Goal: Obtain resource: Download file/media

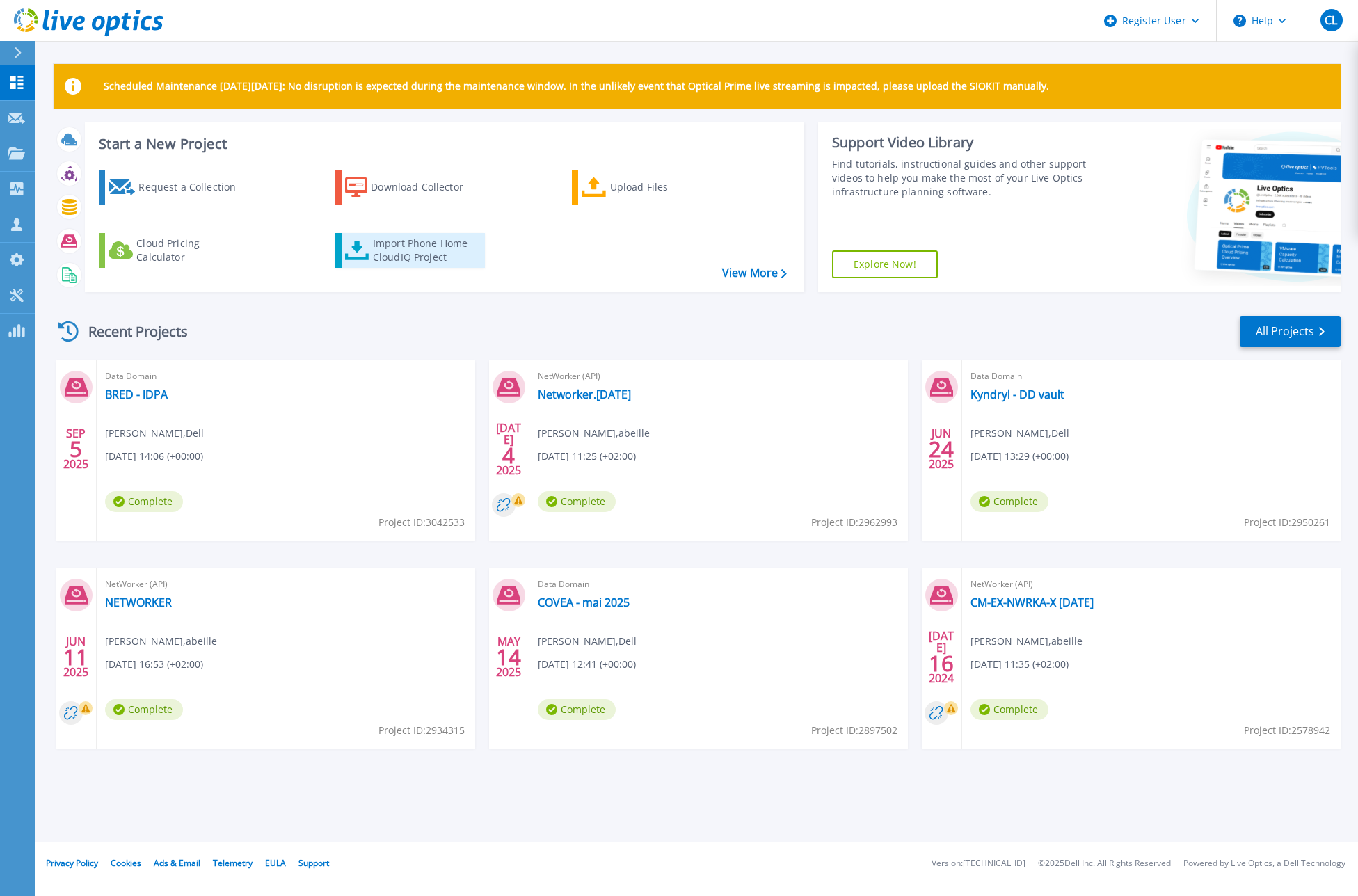
click at [395, 244] on div "Import Phone Home CloudIQ Project" at bounding box center [427, 250] width 108 height 28
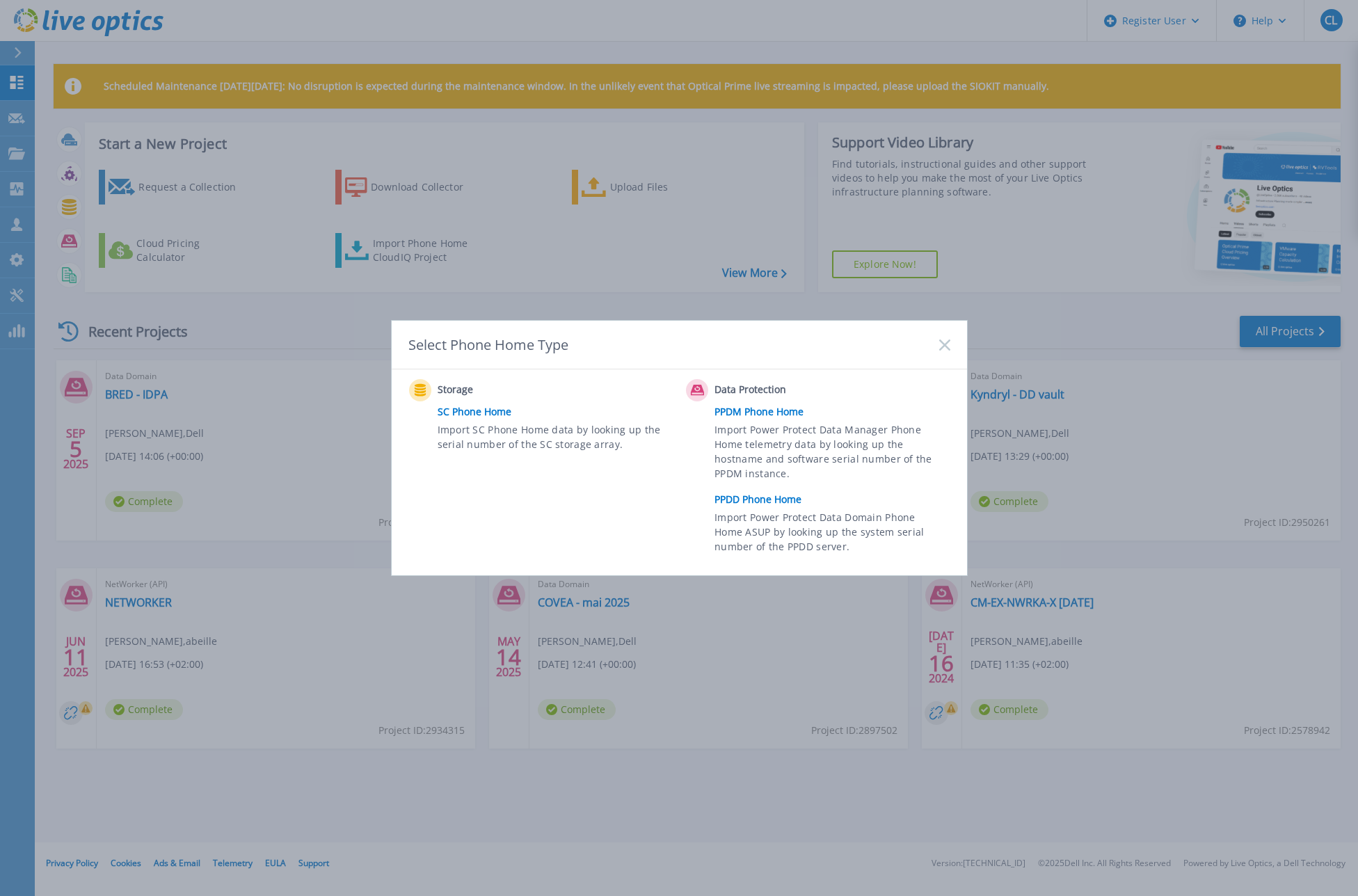
click at [776, 510] on span "Import Power Protect Data Domain Phone Home ASUP by looking up the system seria…" at bounding box center [830, 534] width 232 height 48
click at [772, 498] on link "PPDD Phone Home" at bounding box center [835, 499] width 242 height 21
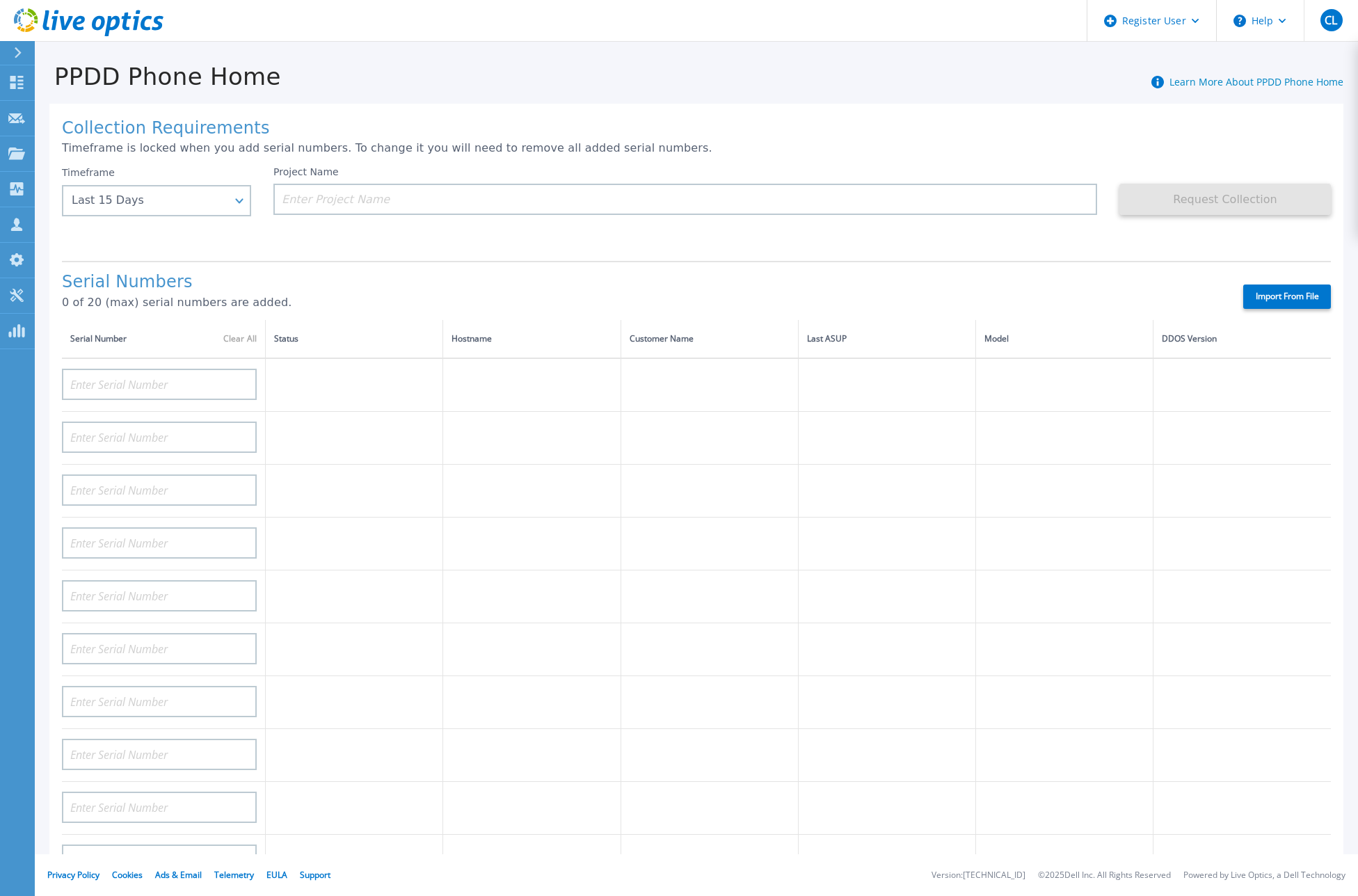
click at [718, 526] on td at bounding box center [709, 544] width 178 height 52
click at [240, 201] on div "Last 15 Days" at bounding box center [157, 201] width 190 height 31
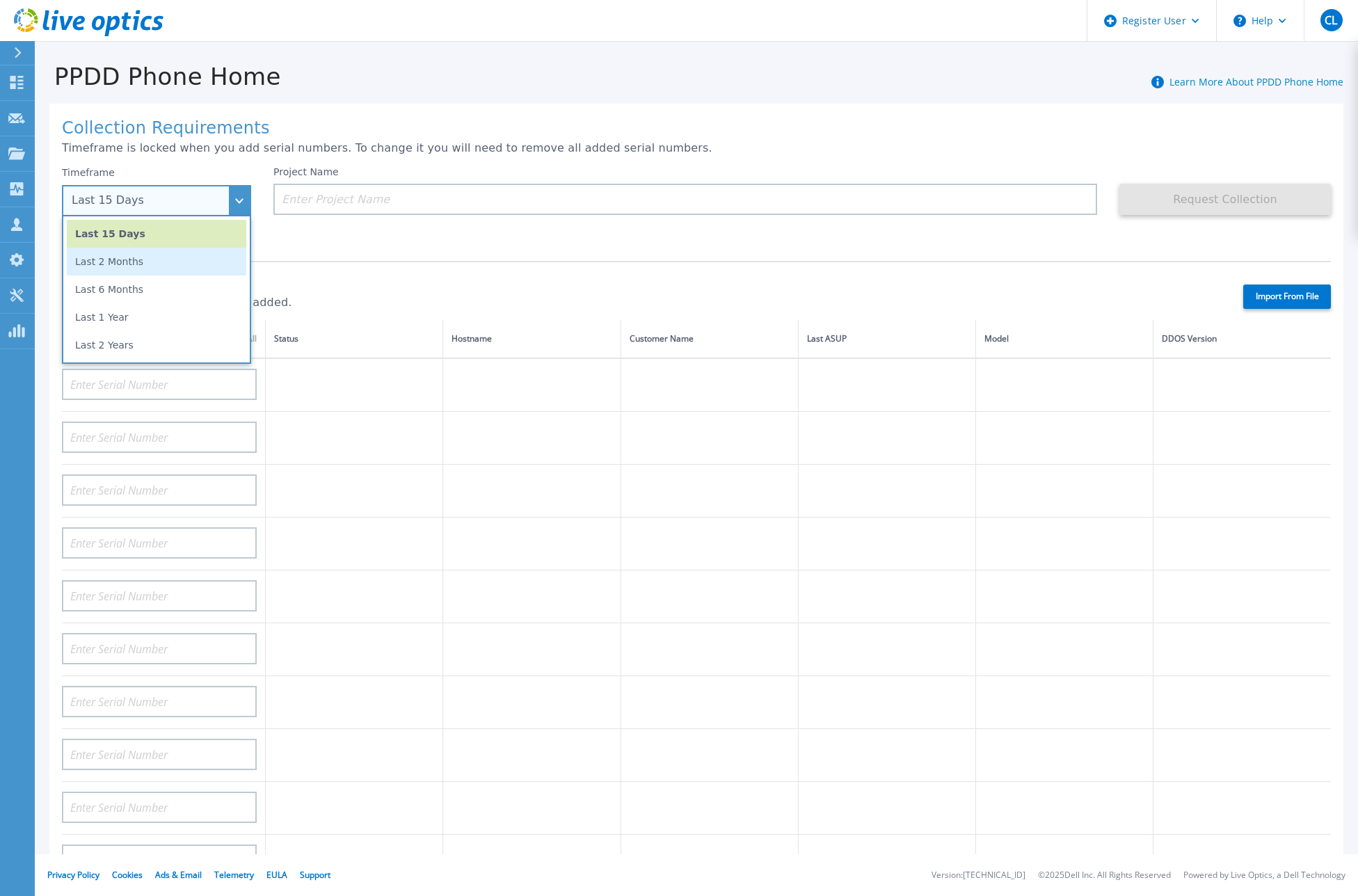
click at [206, 254] on li "Last 2 Months" at bounding box center [157, 261] width 179 height 28
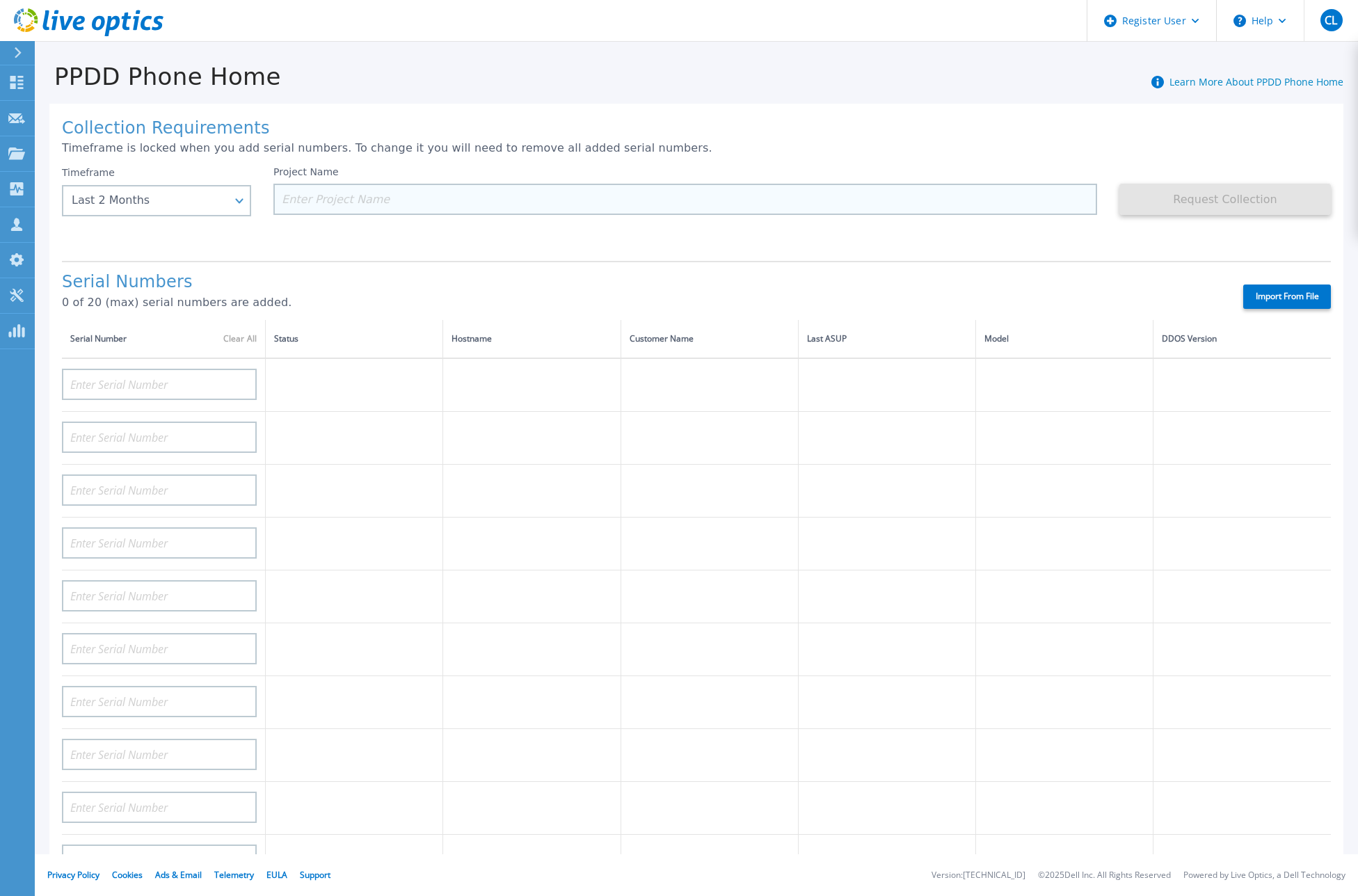
click at [316, 199] on input at bounding box center [684, 199] width 823 height 31
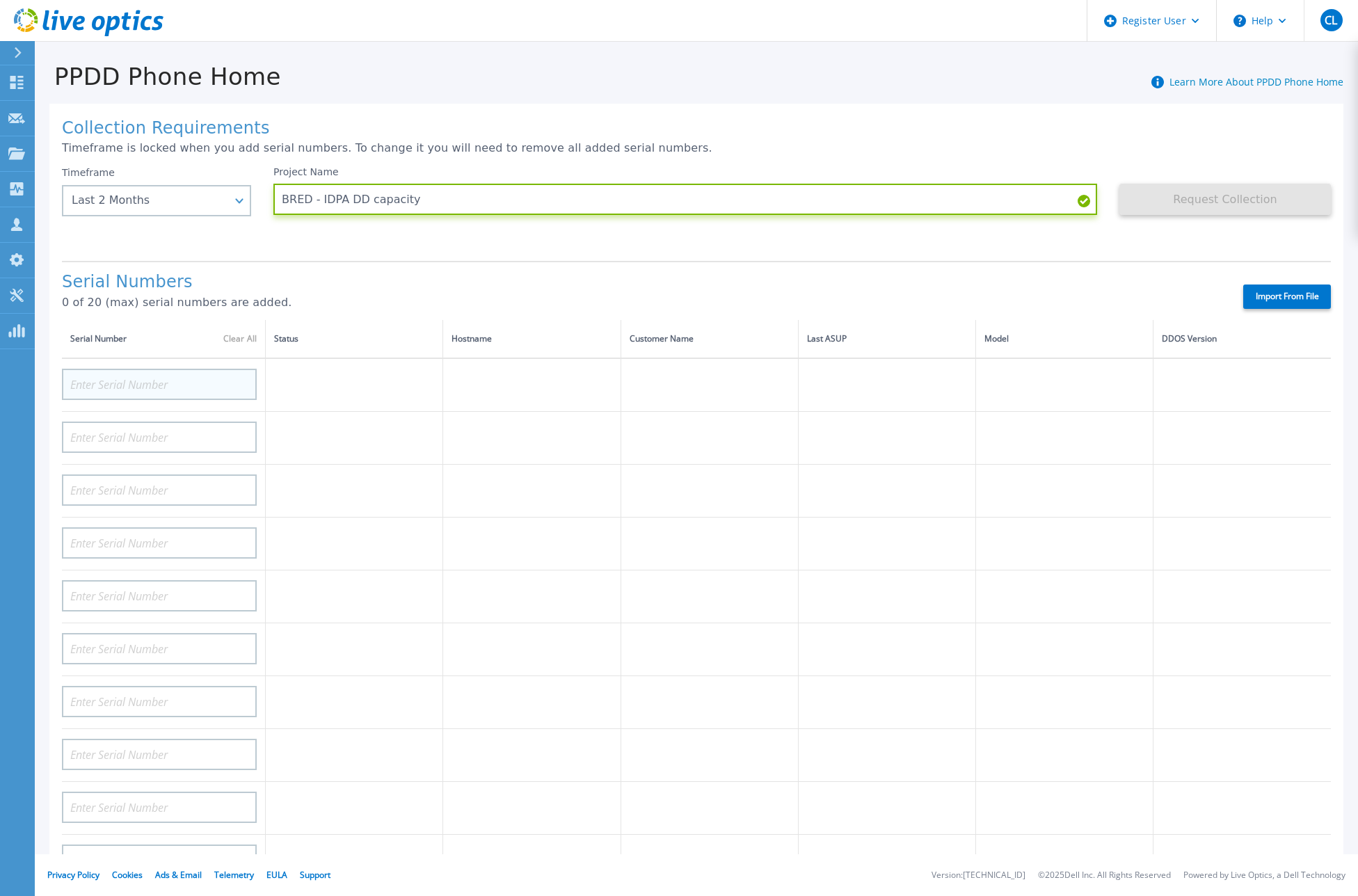
type input "BRED - IDPA DD capacity"
click at [195, 379] on input at bounding box center [159, 384] width 195 height 31
paste input "CKM00200802731"
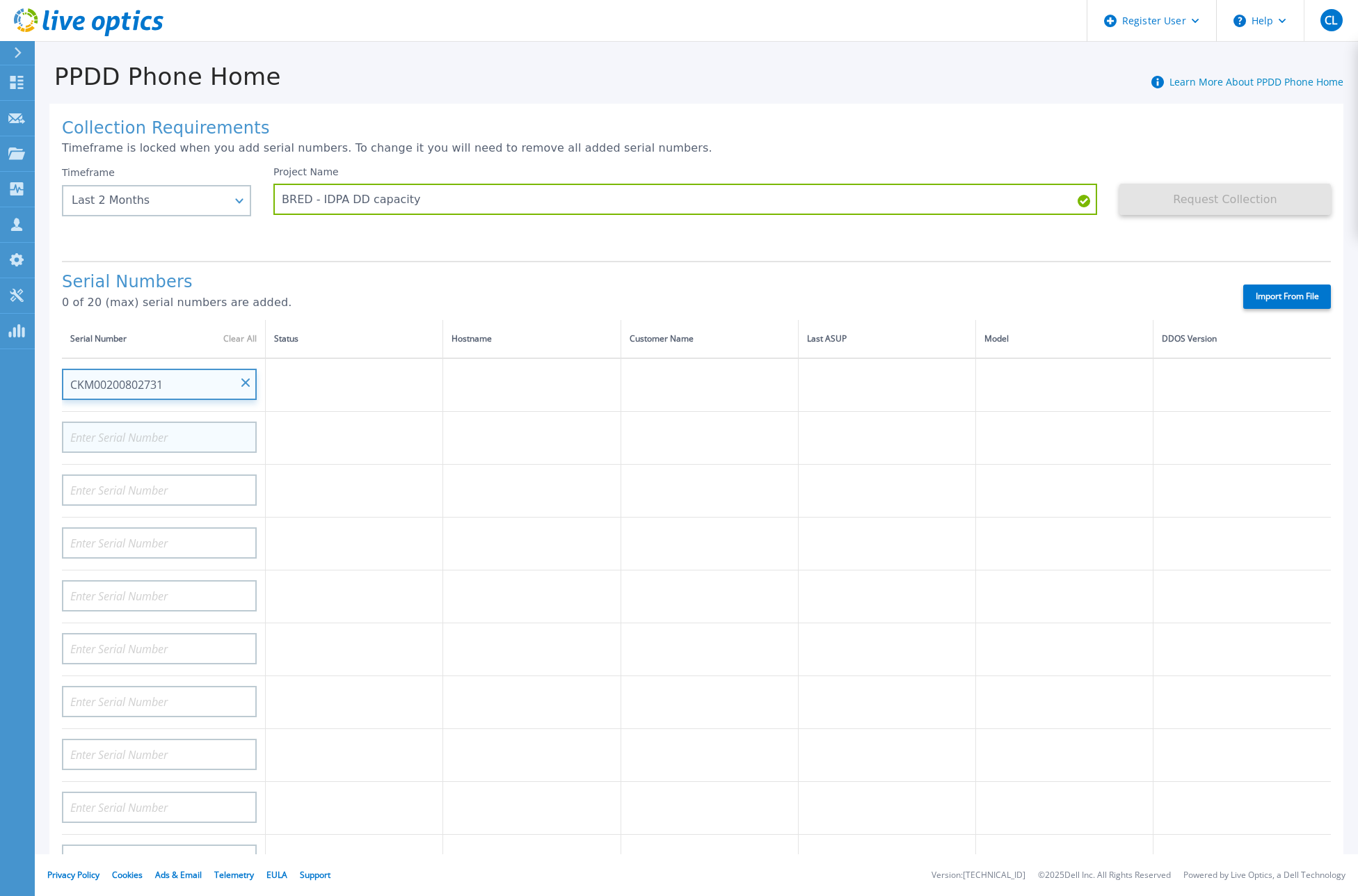
type input "CKM00200802731"
click at [171, 432] on input at bounding box center [159, 437] width 195 height 31
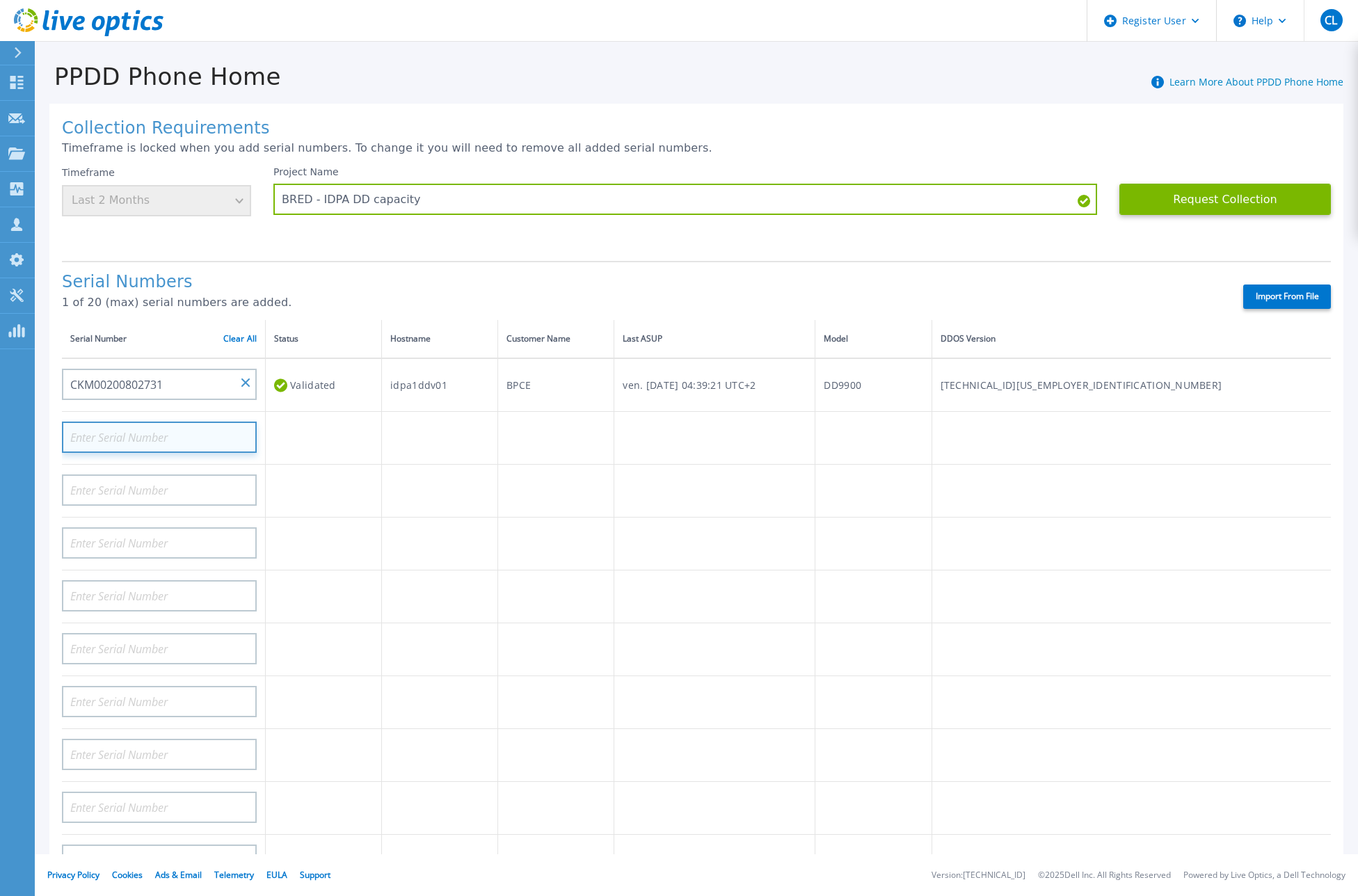
click at [170, 445] on input at bounding box center [159, 437] width 195 height 31
paste input "CKM01210505437"
type input "CKM01210505437"
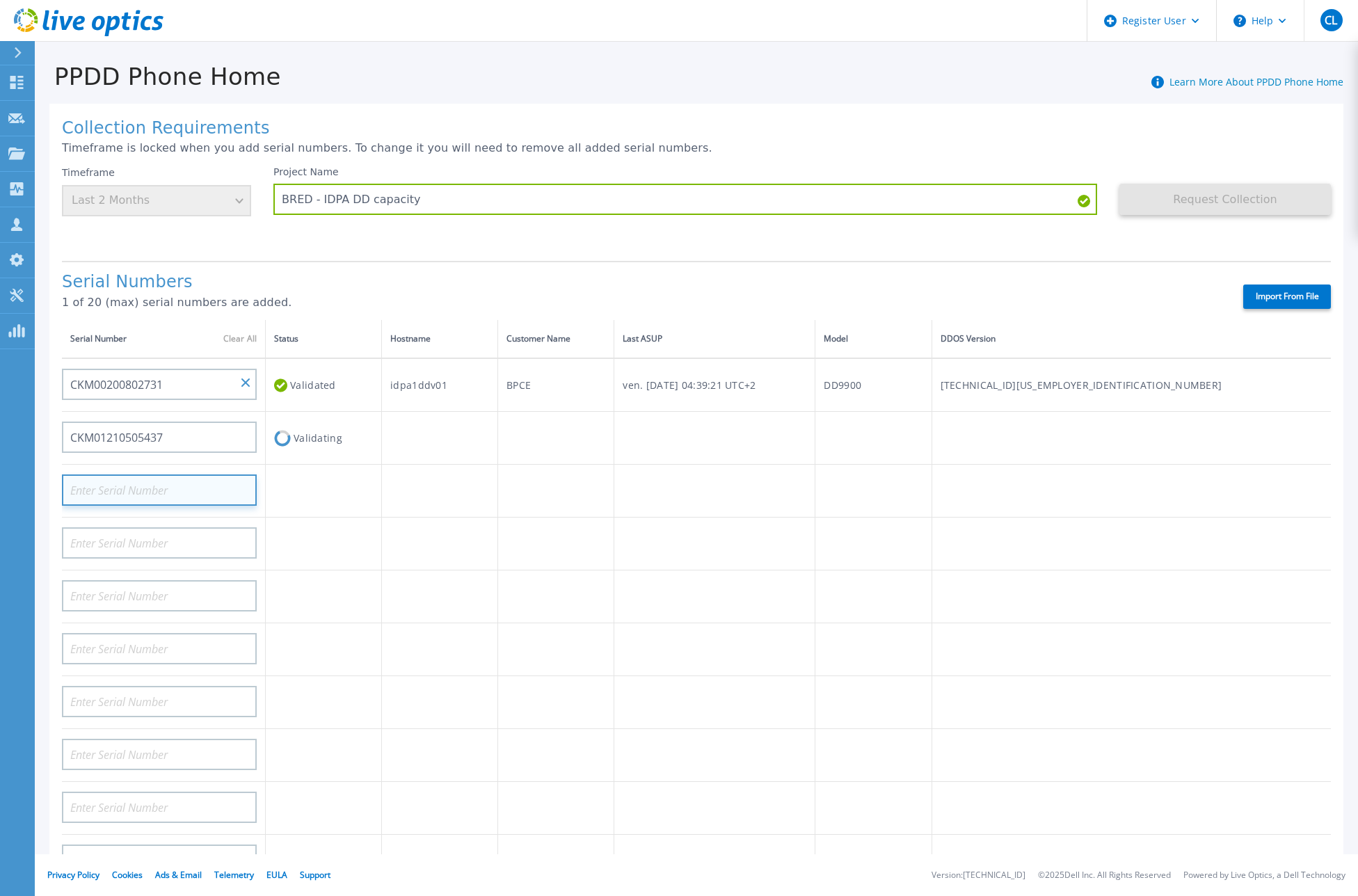
click at [176, 487] on input at bounding box center [159, 490] width 195 height 31
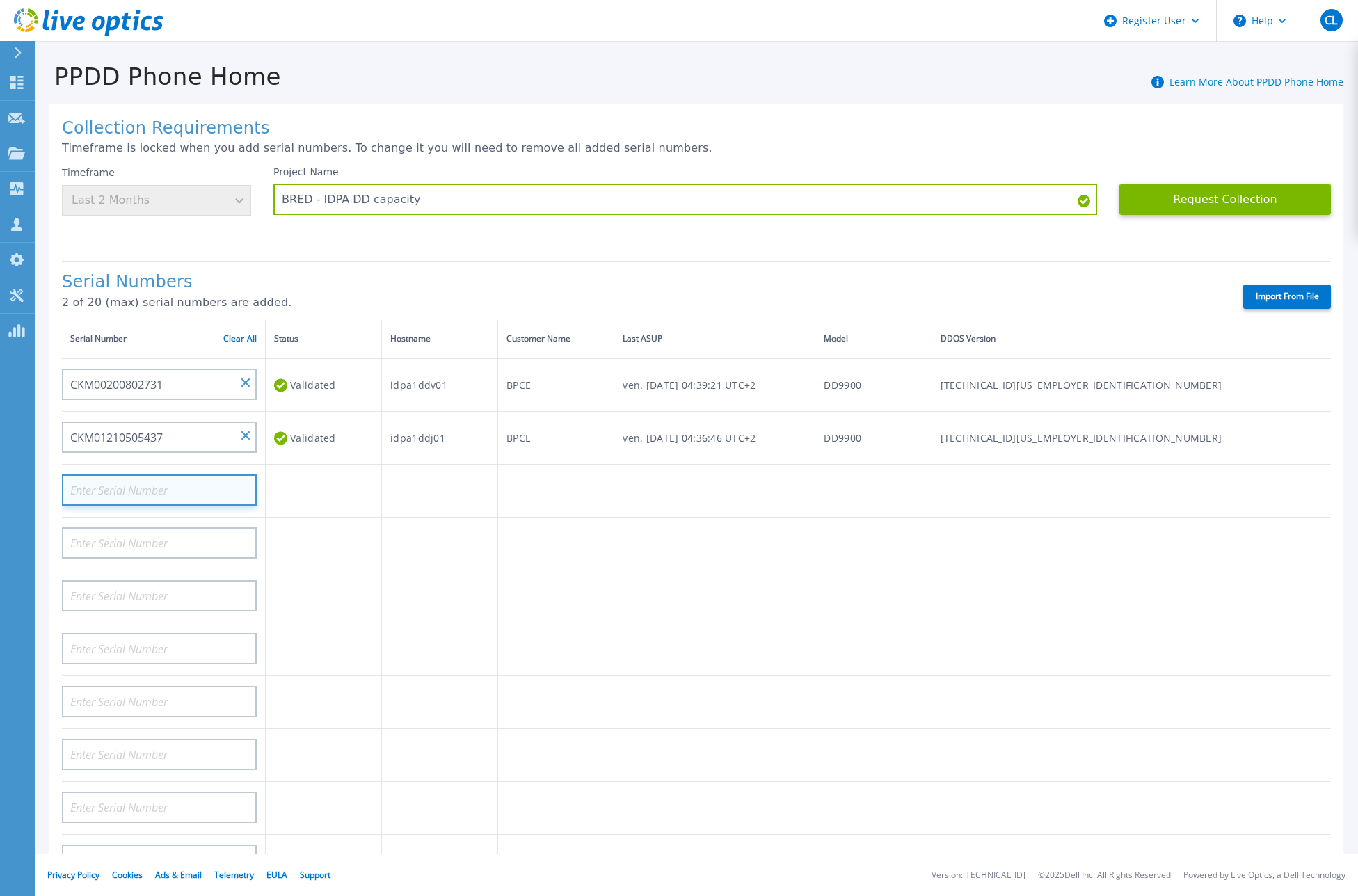
click at [181, 475] on input at bounding box center [159, 490] width 195 height 31
click at [181, 486] on input at bounding box center [159, 490] width 195 height 31
paste input "CKM01204805464"
type input "CKM01204805464"
click at [167, 541] on input at bounding box center [159, 542] width 195 height 31
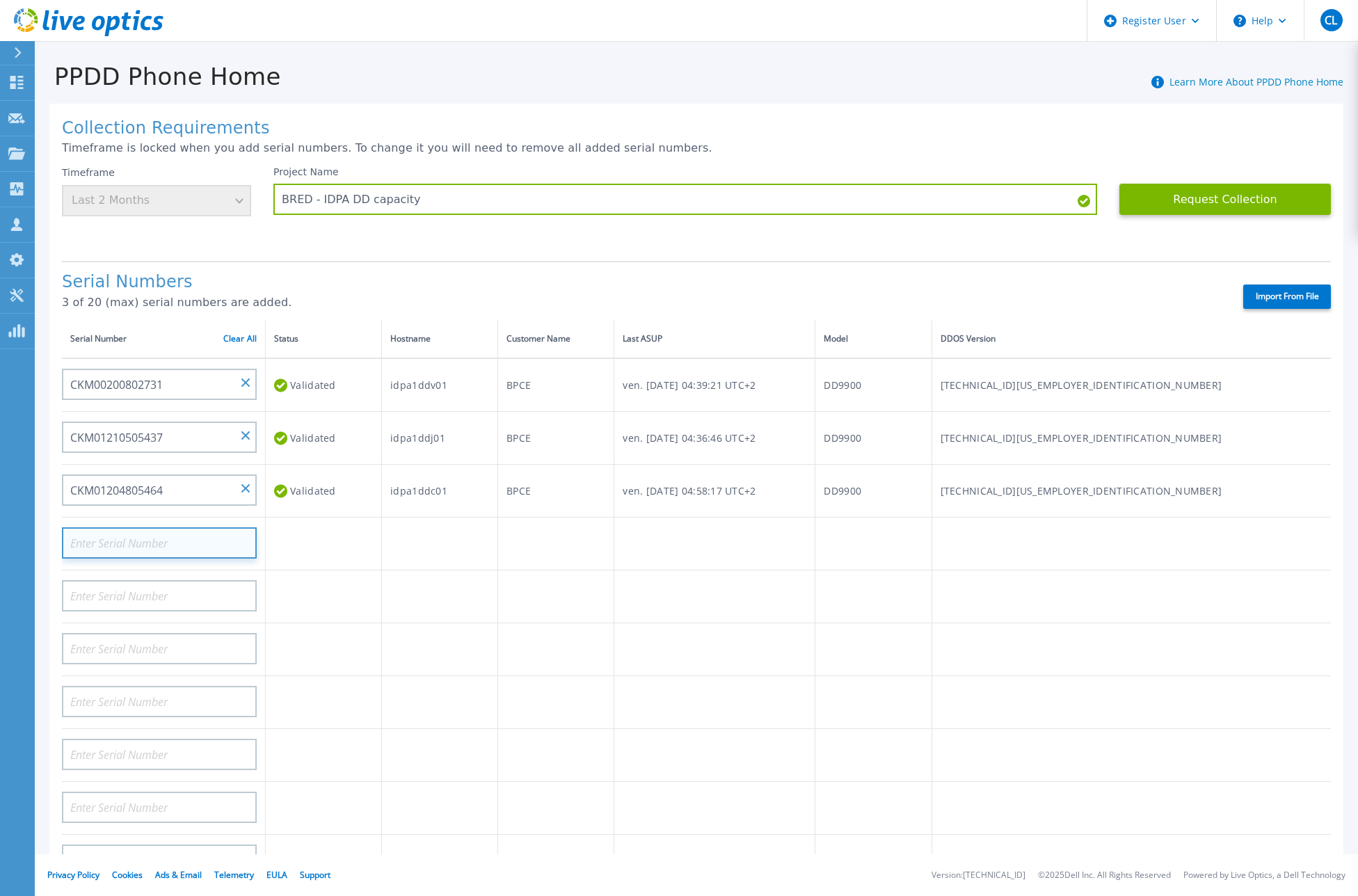
click at [178, 543] on input at bounding box center [159, 542] width 195 height 31
paste input "CKM01210505408"
type input "CKM01210505408"
click at [210, 602] on input at bounding box center [159, 596] width 195 height 31
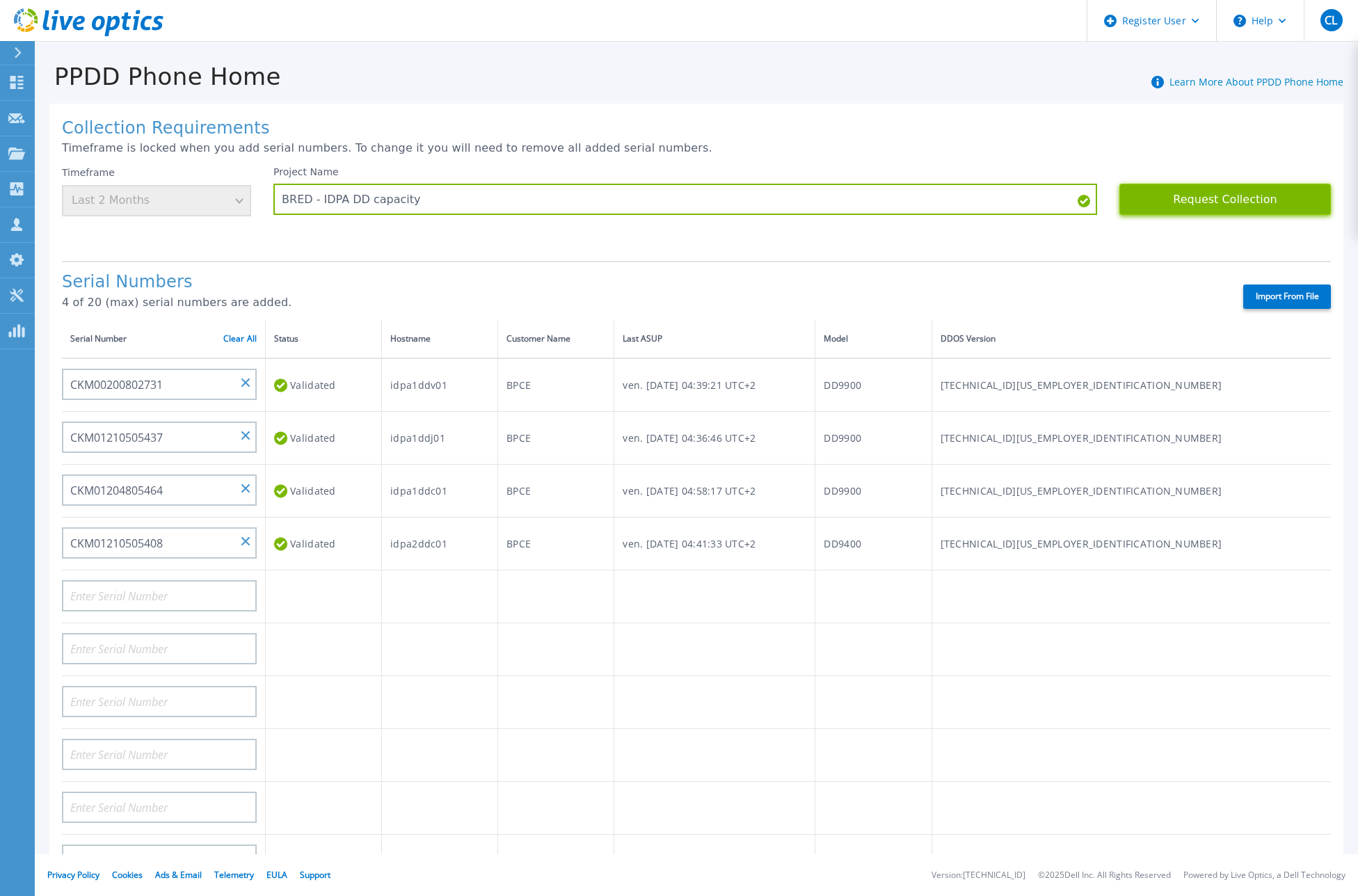
click at [1214, 203] on button "Request Collection" at bounding box center [1225, 199] width 212 height 31
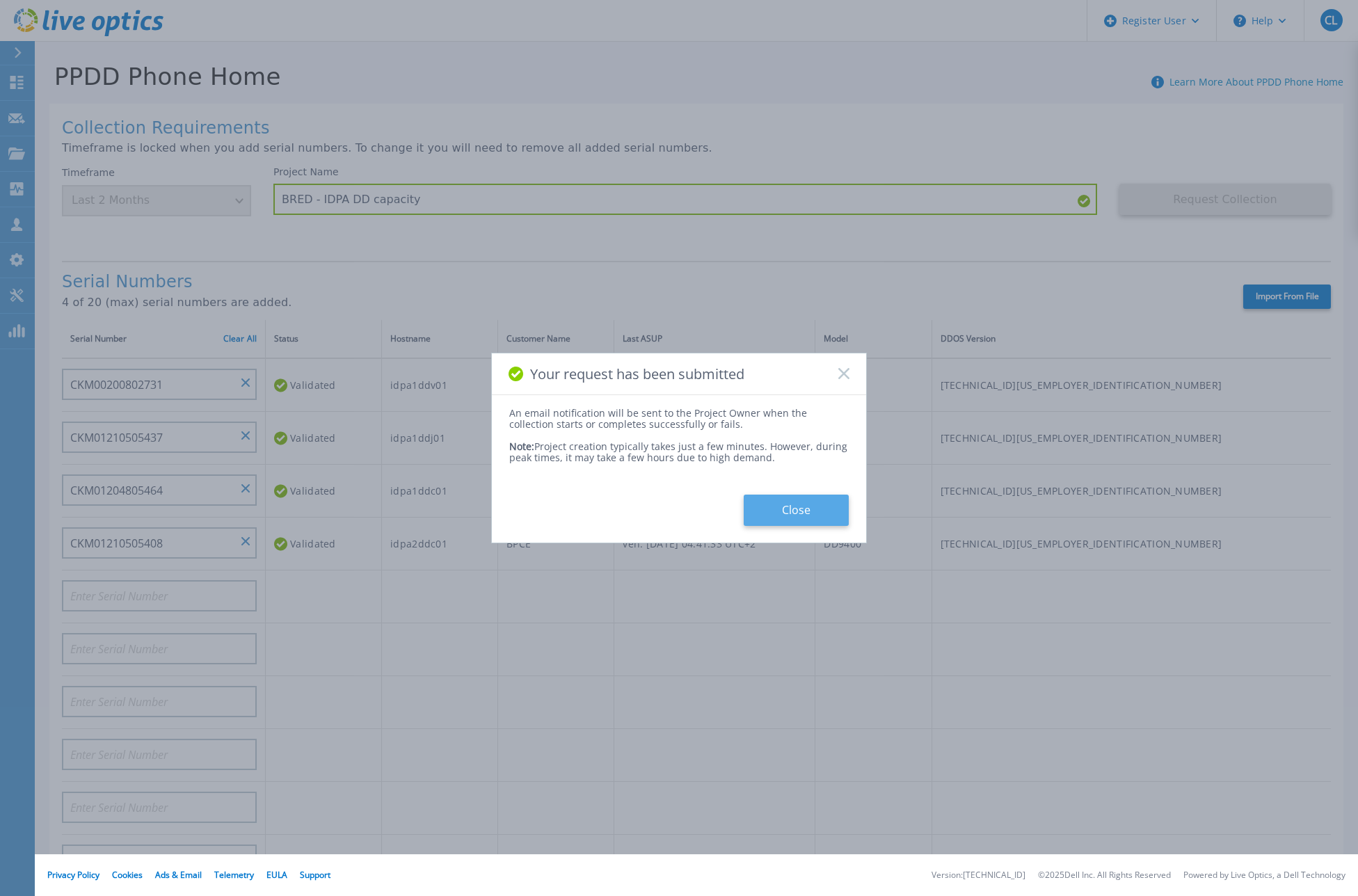
click at [794, 515] on button "Close" at bounding box center [796, 510] width 105 height 31
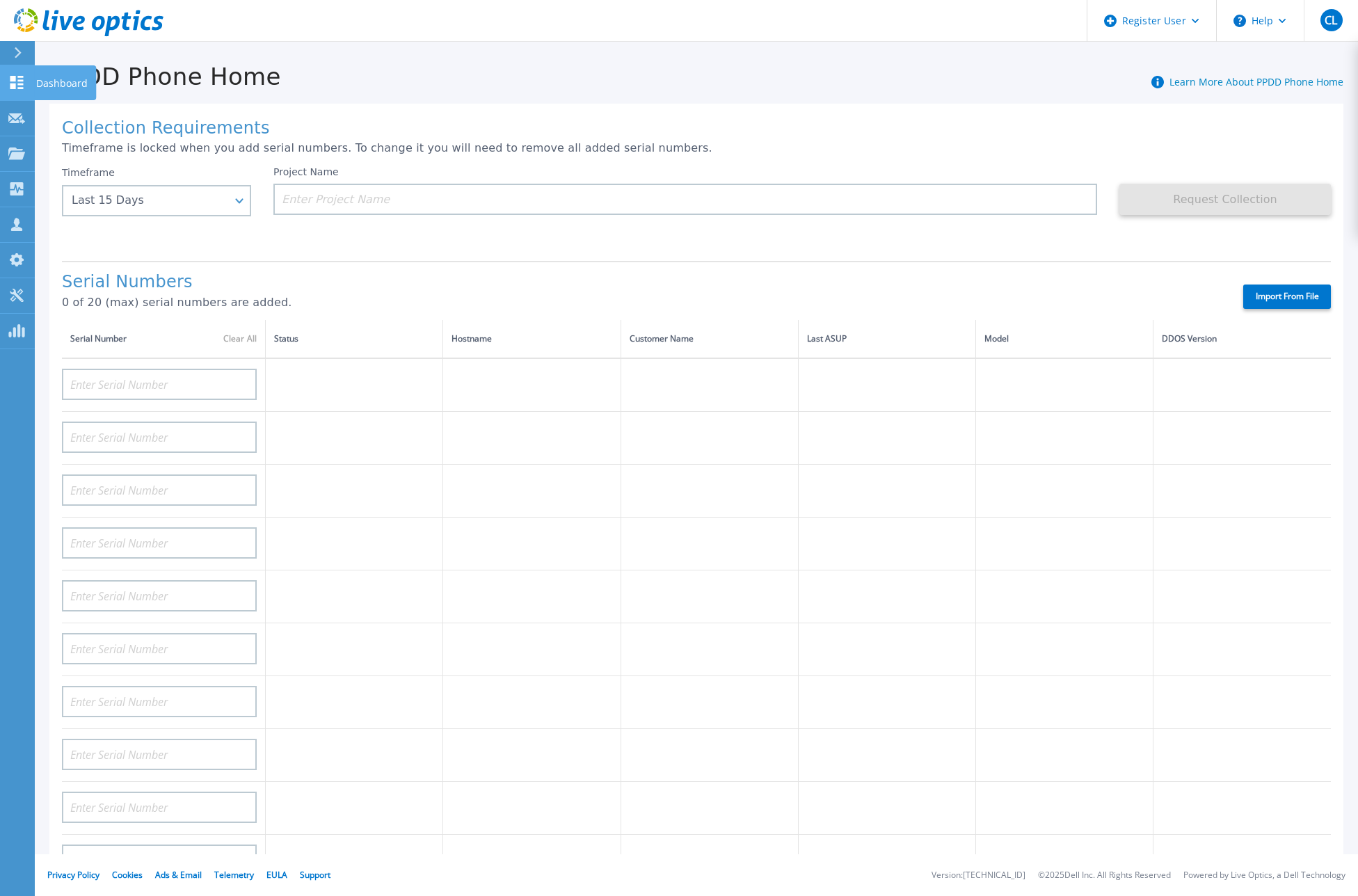
click at [58, 76] on p "Dashboard" at bounding box center [62, 83] width 52 height 36
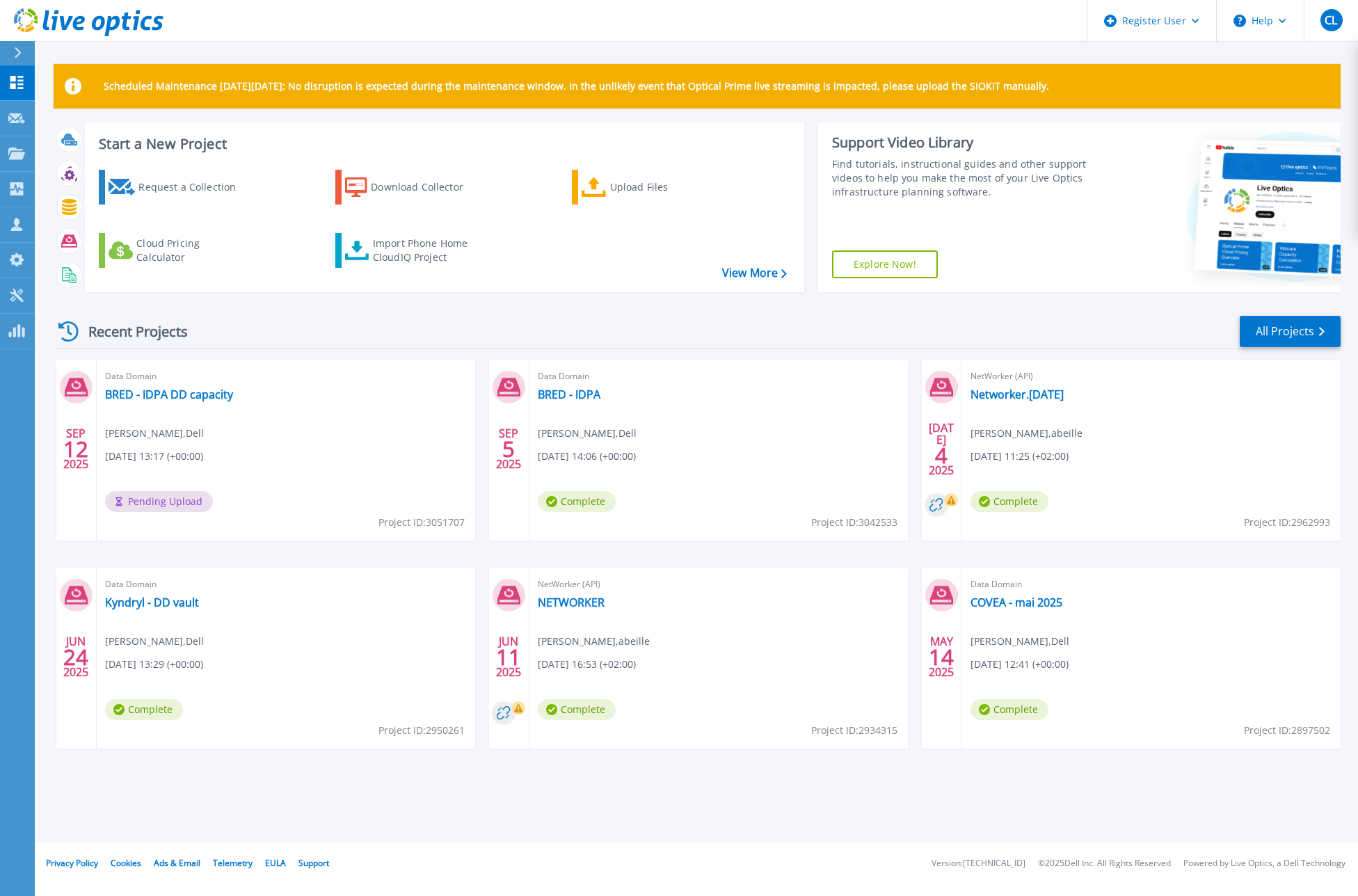
click at [694, 830] on div "Scheduled Maintenance on Monday 22nd September: No disruption is expected durin…" at bounding box center [696, 421] width 1323 height 843
click at [259, 498] on button "Verify Owner" at bounding box center [239, 501] width 98 height 21
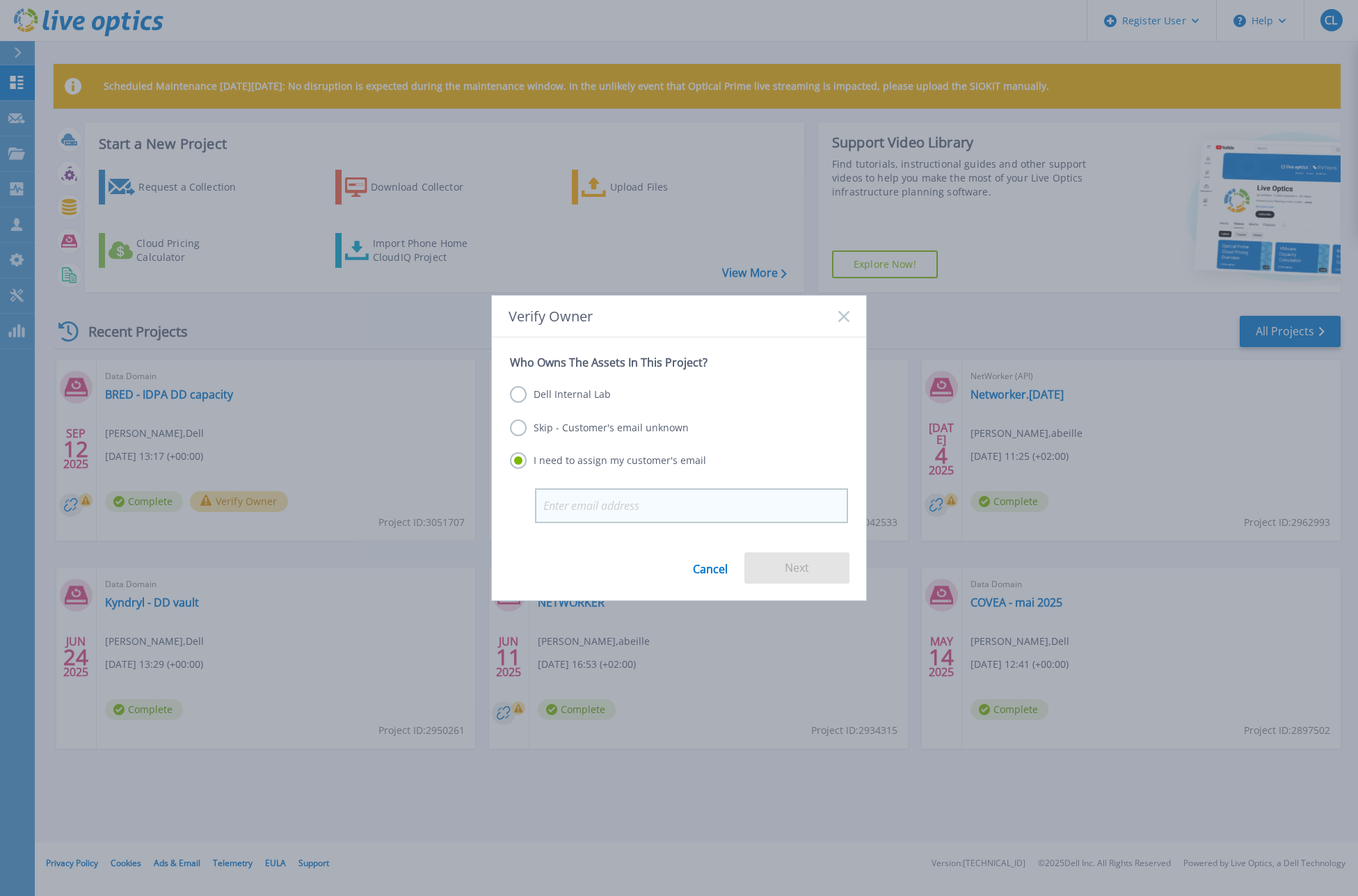
click at [646, 504] on input "email" at bounding box center [691, 505] width 313 height 35
type input "christophe.langard@dell.com"
click at [805, 572] on button "Next" at bounding box center [797, 568] width 105 height 31
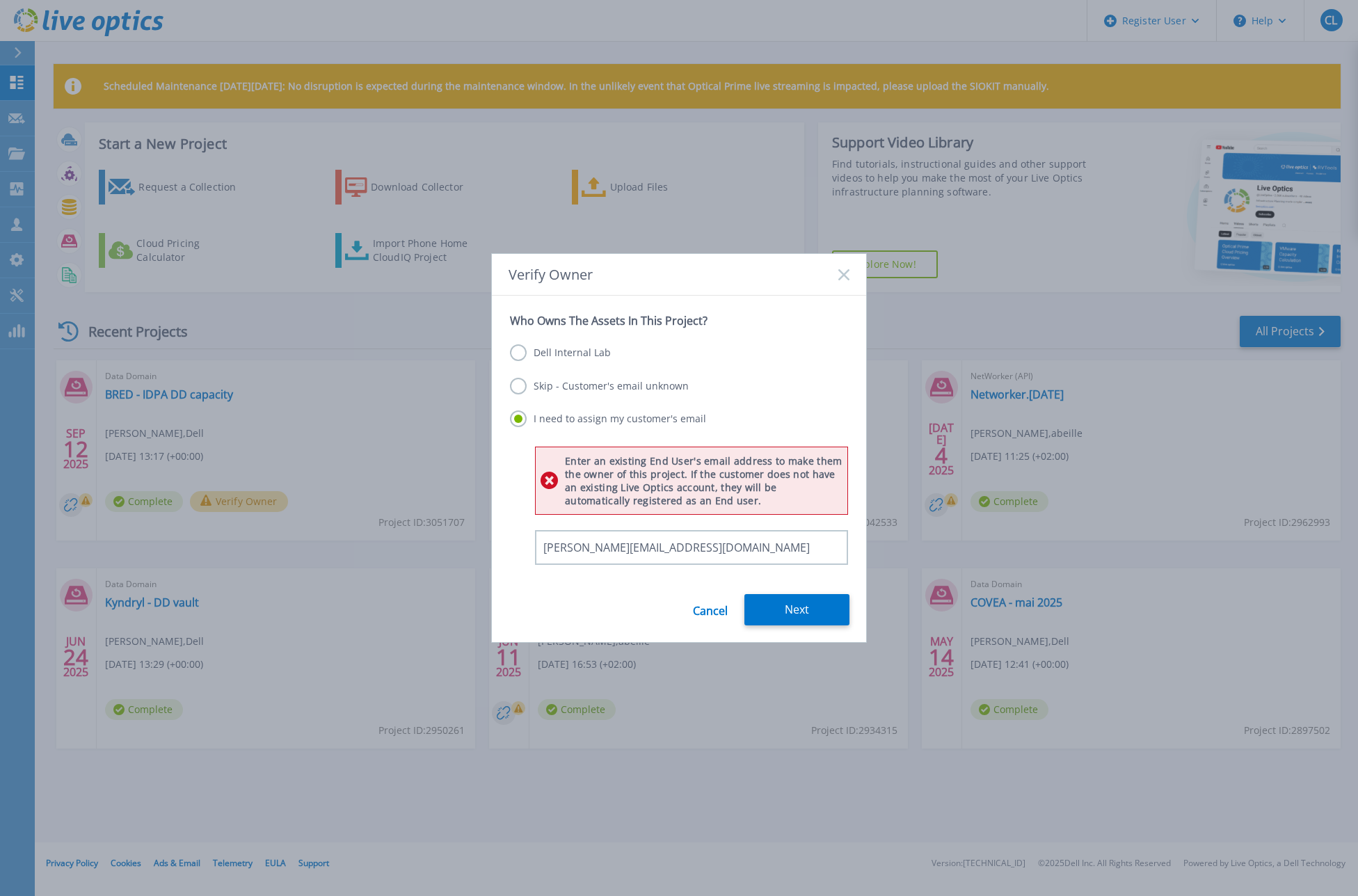
click at [589, 352] on label "Dell Internal Lab" at bounding box center [560, 353] width 101 height 17
click at [0, 0] on input "Dell Internal Lab" at bounding box center [0, 0] width 0 height 0
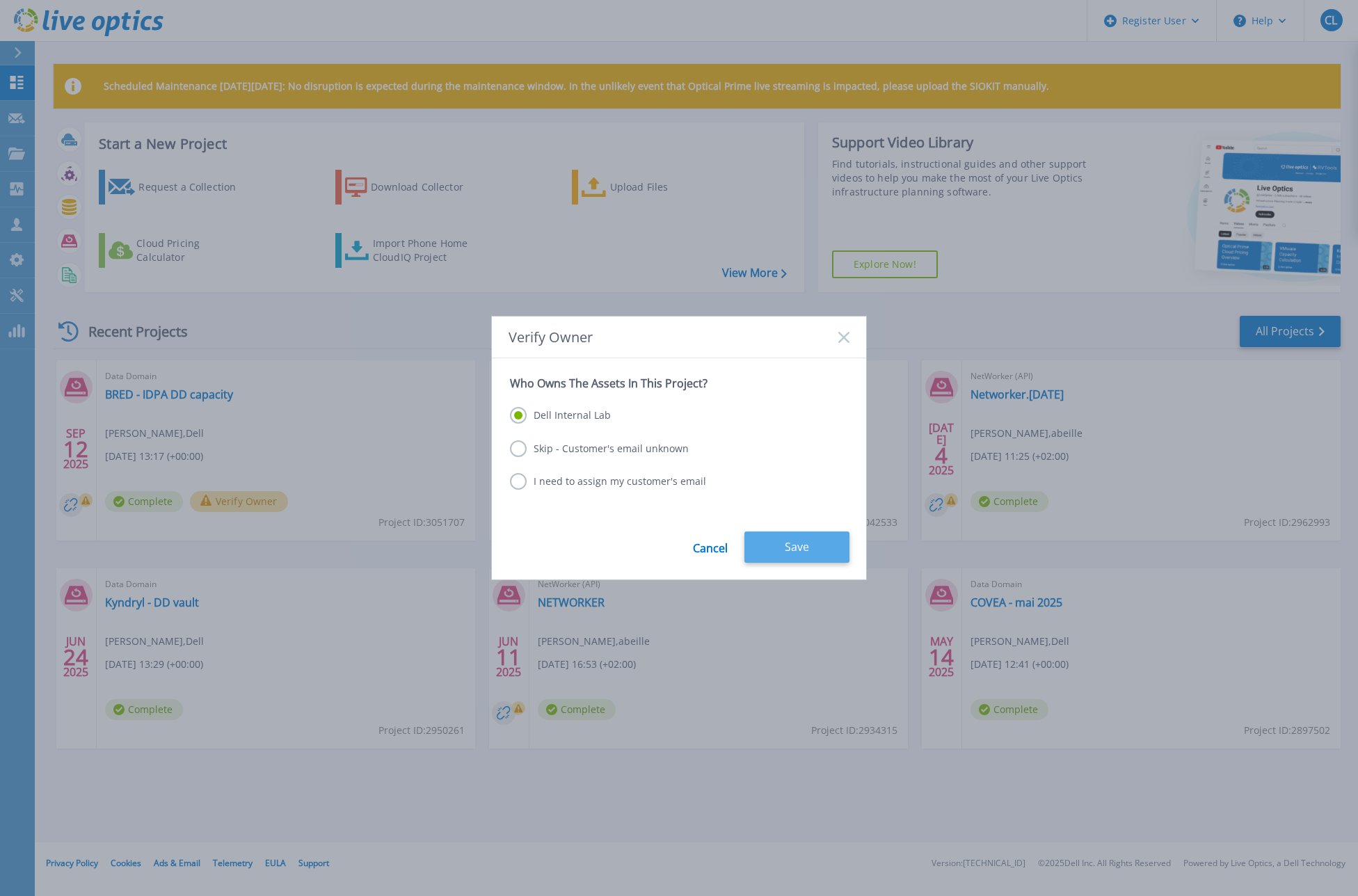
click at [786, 548] on button "Save" at bounding box center [797, 547] width 105 height 31
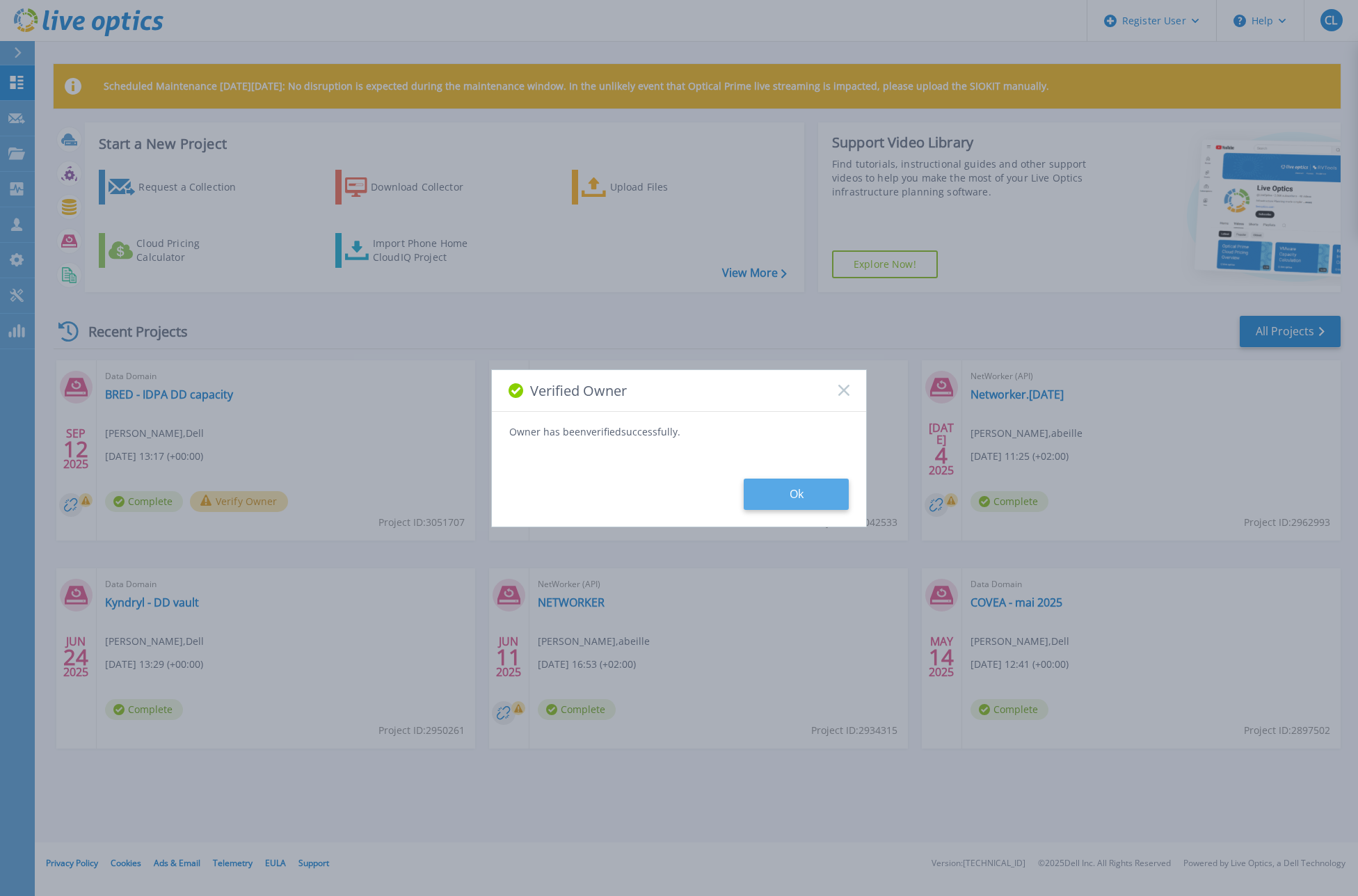
click at [768, 496] on button "Ok" at bounding box center [796, 494] width 105 height 31
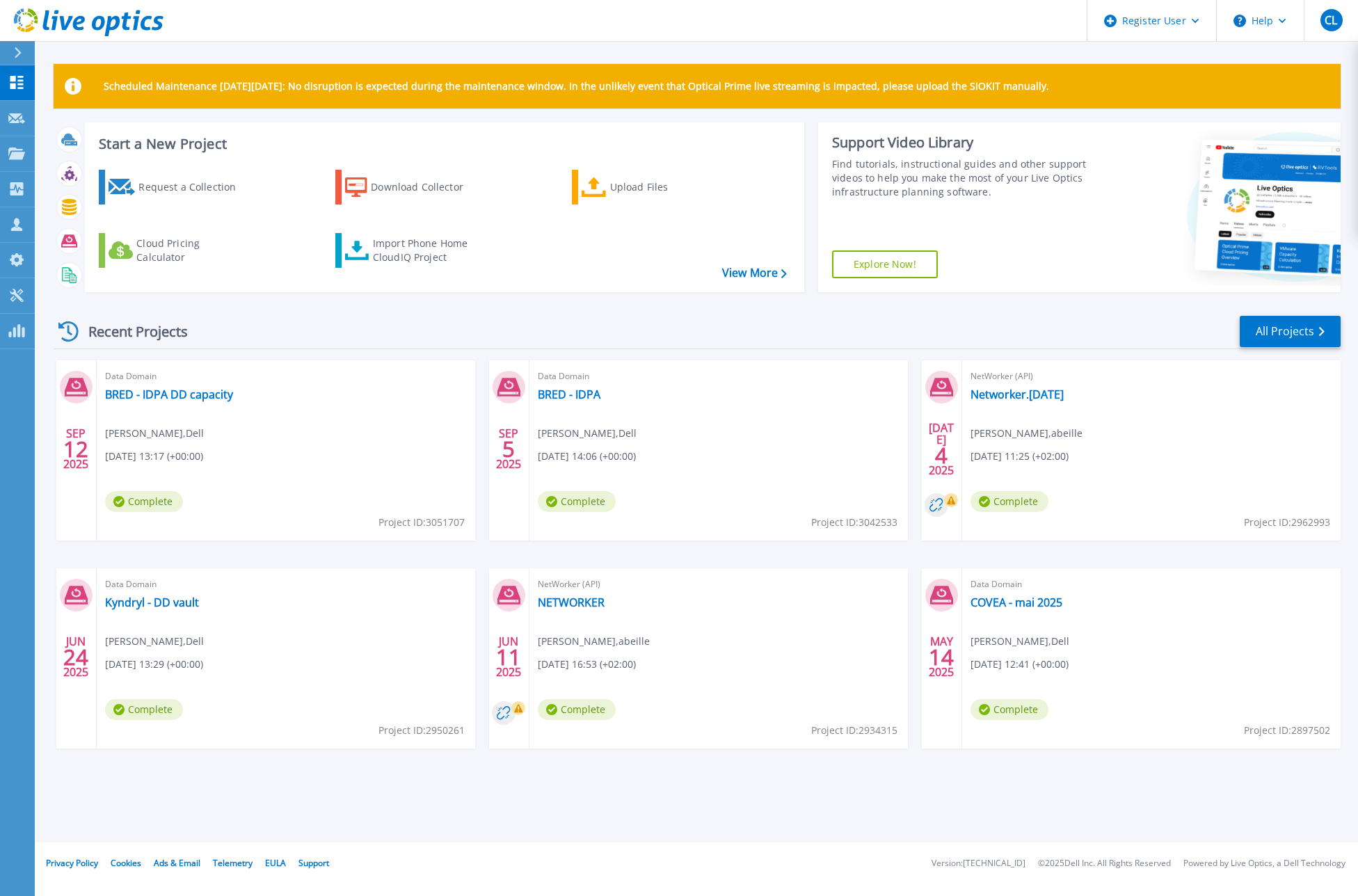
click at [238, 432] on div "Data Domain BRED - IDPA DD capacity [PERSON_NAME] , Dell [DATE] 13:17 (+00:00) …" at bounding box center [285, 450] width 378 height 180
click at [185, 424] on div "Data Domain BRED - IDPA DD capacity [PERSON_NAME] , Dell [DATE] 13:17 (+00:00) …" at bounding box center [285, 450] width 378 height 180
click at [125, 393] on link "BRED - IDPA DD capacity" at bounding box center [168, 394] width 128 height 14
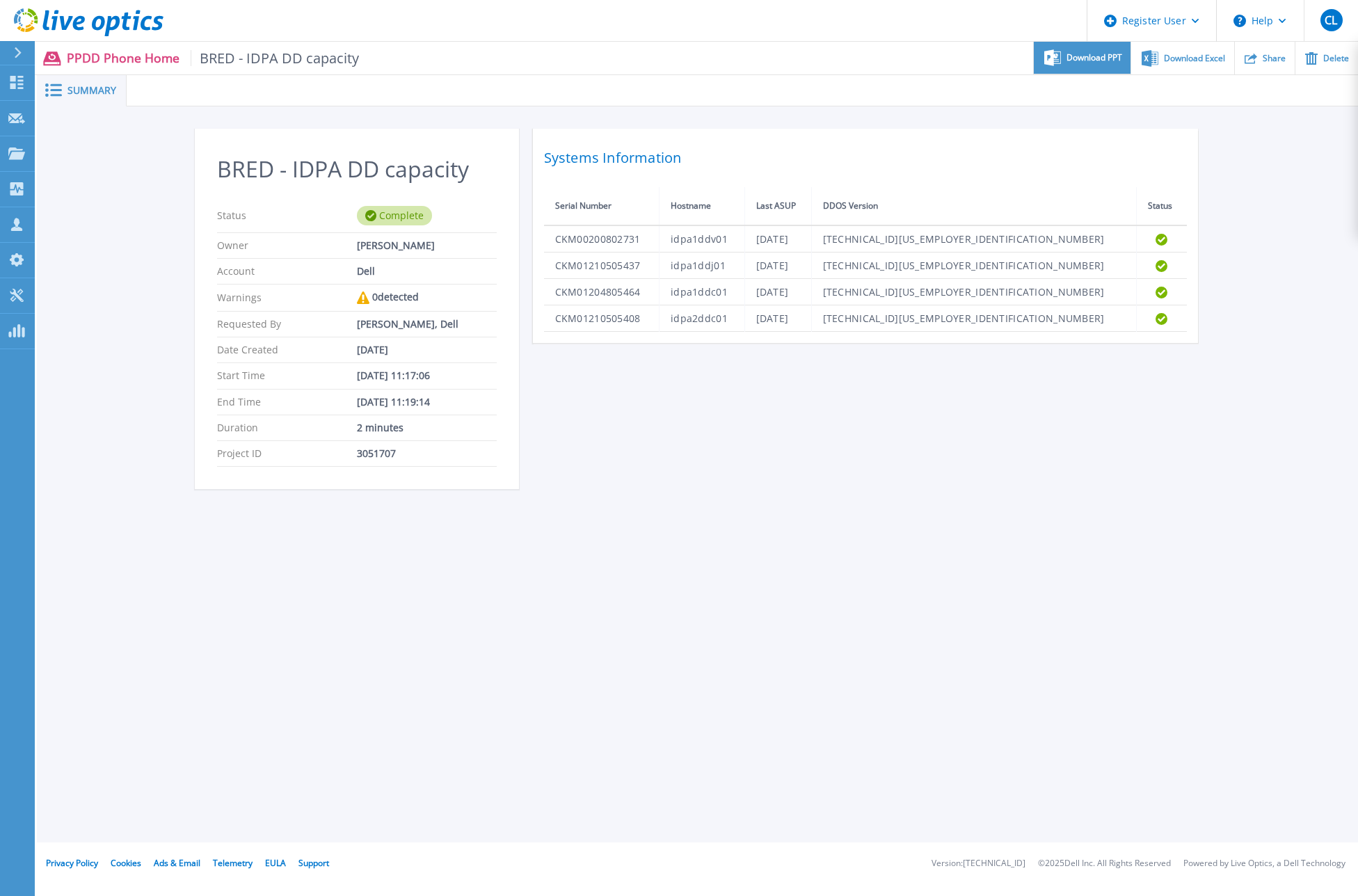
click at [1101, 62] on span "Download PPT" at bounding box center [1094, 58] width 56 height 8
click at [1170, 61] on span "Download Excel" at bounding box center [1194, 58] width 61 height 8
